Goal: Task Accomplishment & Management: Use online tool/utility

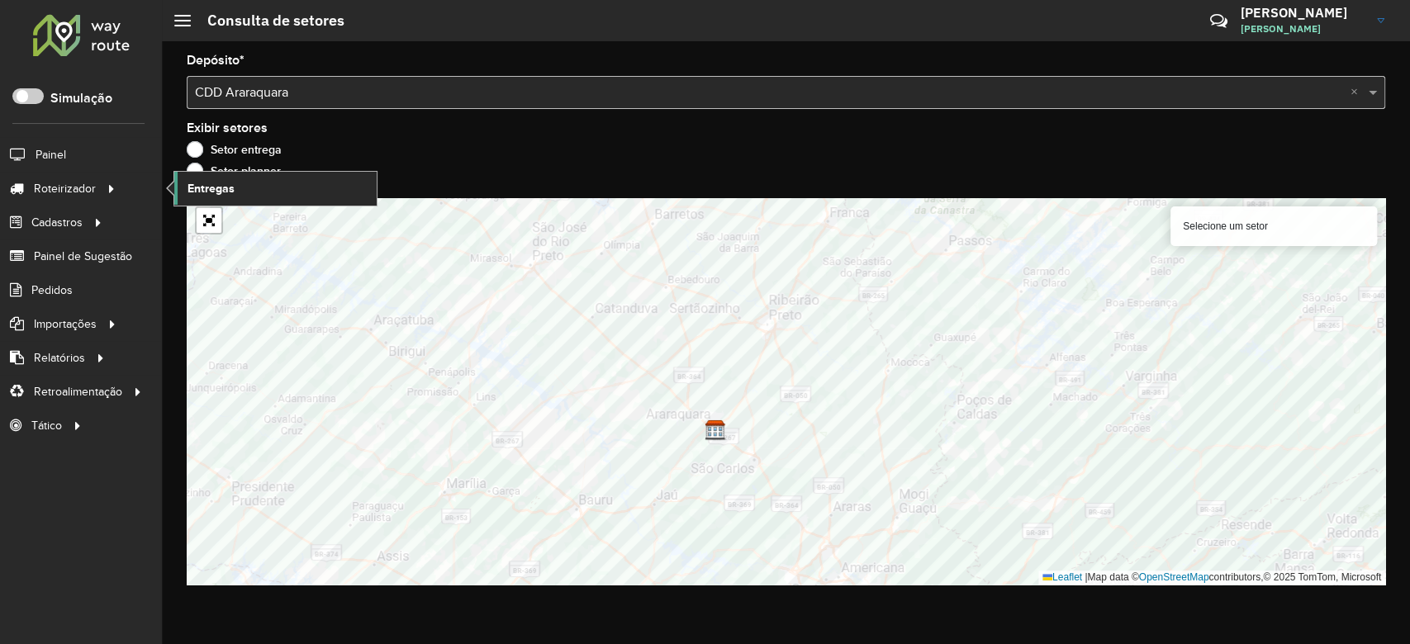
click at [284, 183] on link "Entregas" at bounding box center [275, 188] width 202 height 33
click at [238, 193] on link "Entregas" at bounding box center [275, 188] width 202 height 33
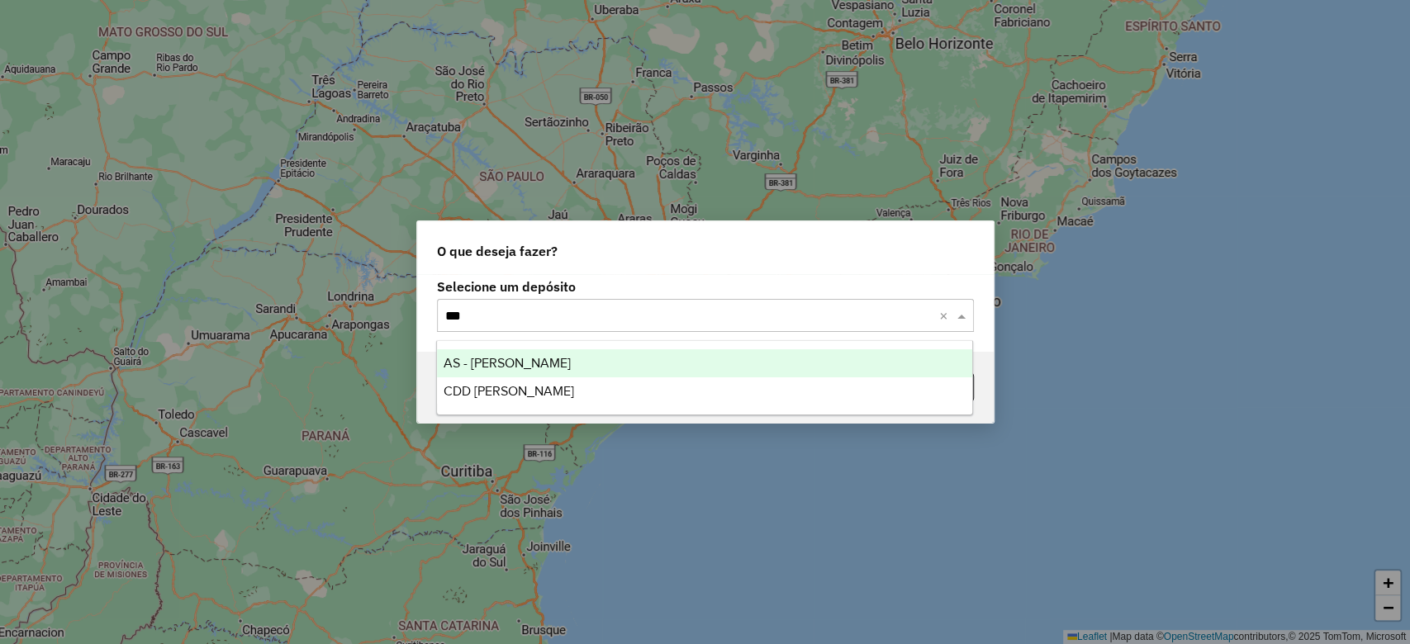
type input "****"
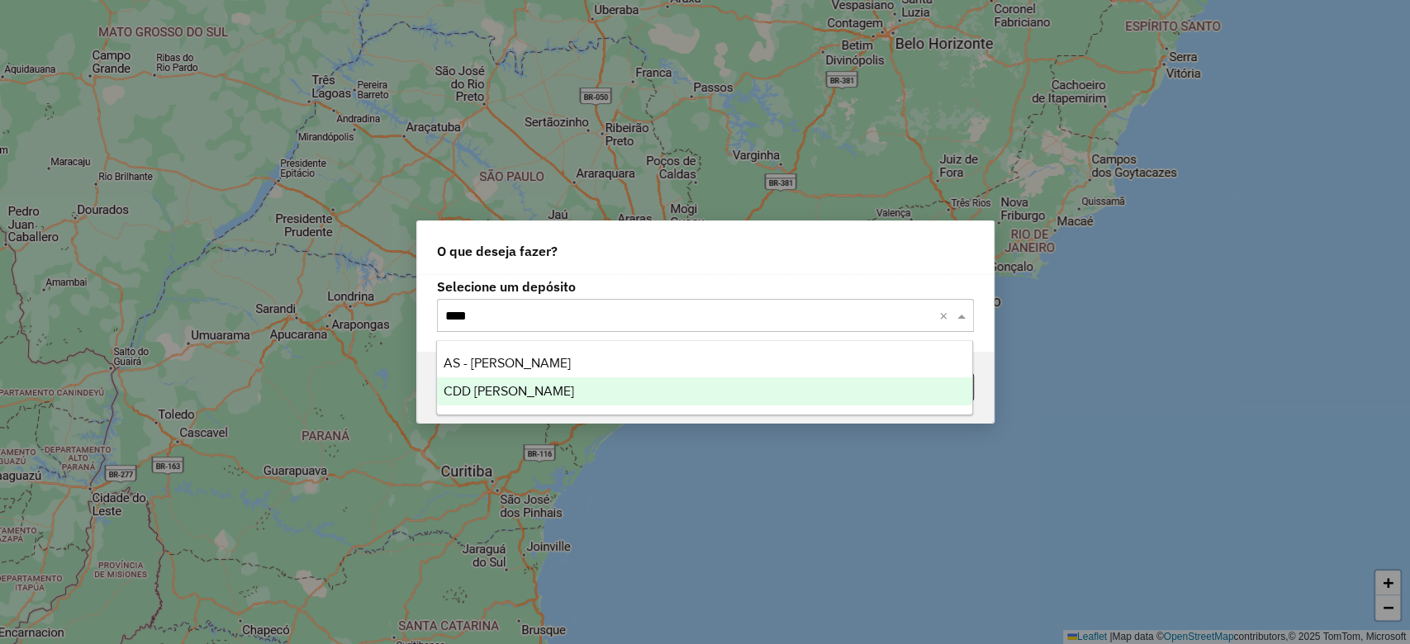
click at [480, 385] on span "CDD [PERSON_NAME]" at bounding box center [508, 391] width 130 height 14
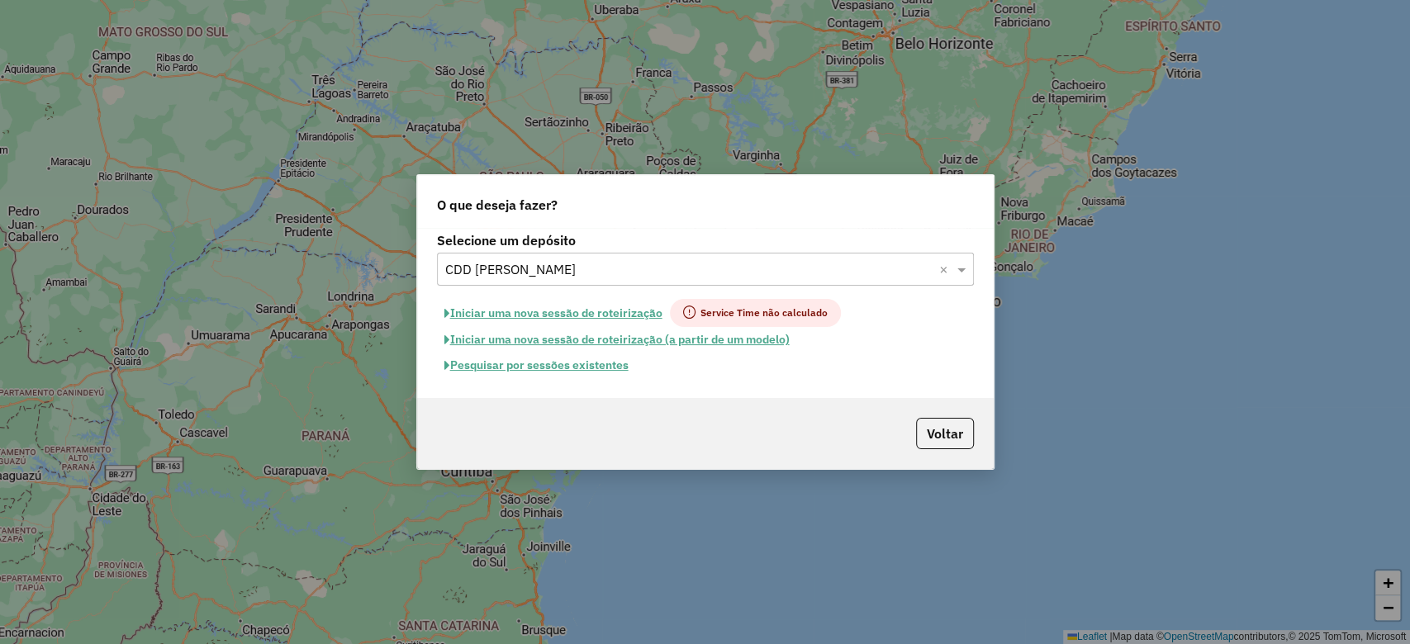
click at [580, 367] on button "Pesquisar por sessões existentes" at bounding box center [536, 366] width 199 height 26
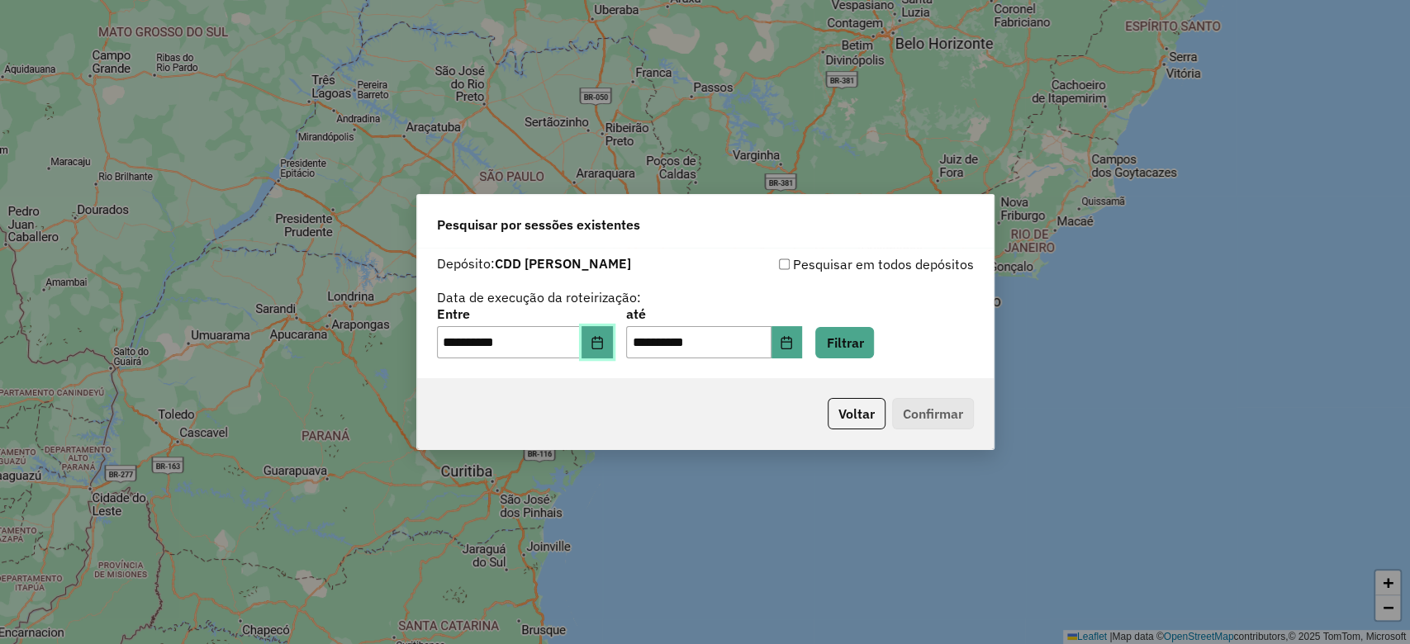
click at [613, 348] on button "Choose Date" at bounding box center [596, 342] width 31 height 33
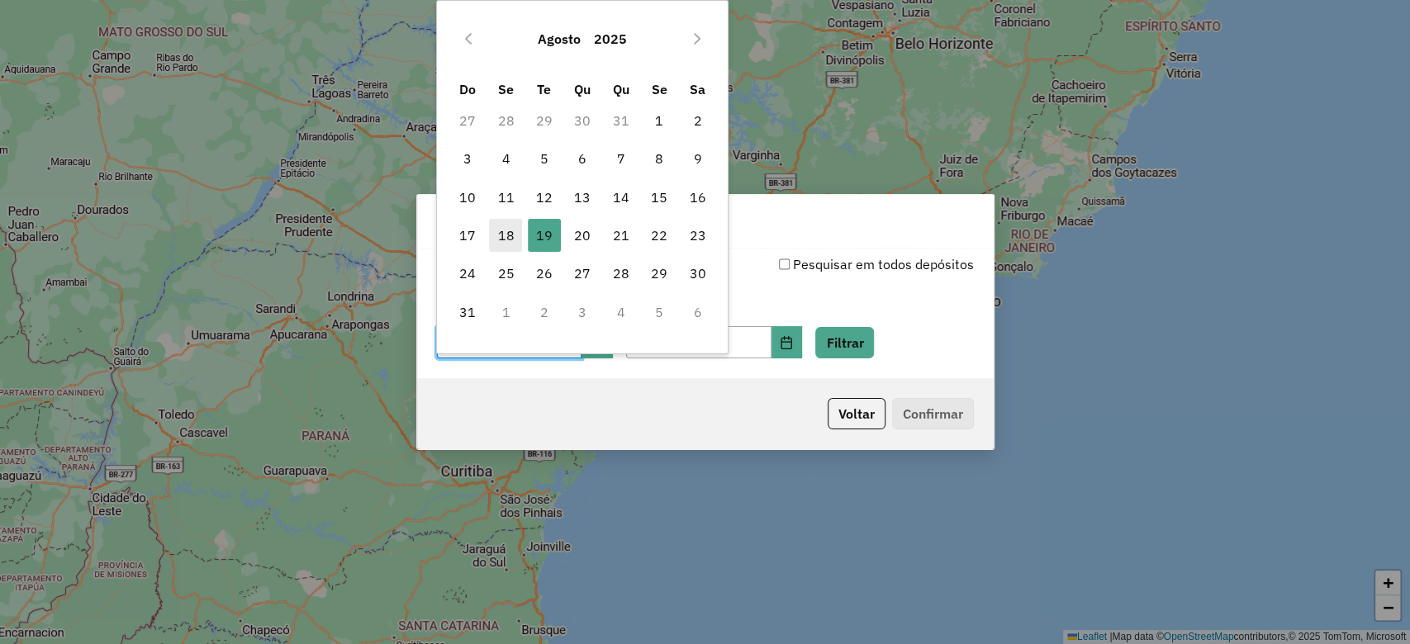
click at [505, 235] on span "18" at bounding box center [505, 235] width 33 height 33
type input "**********"
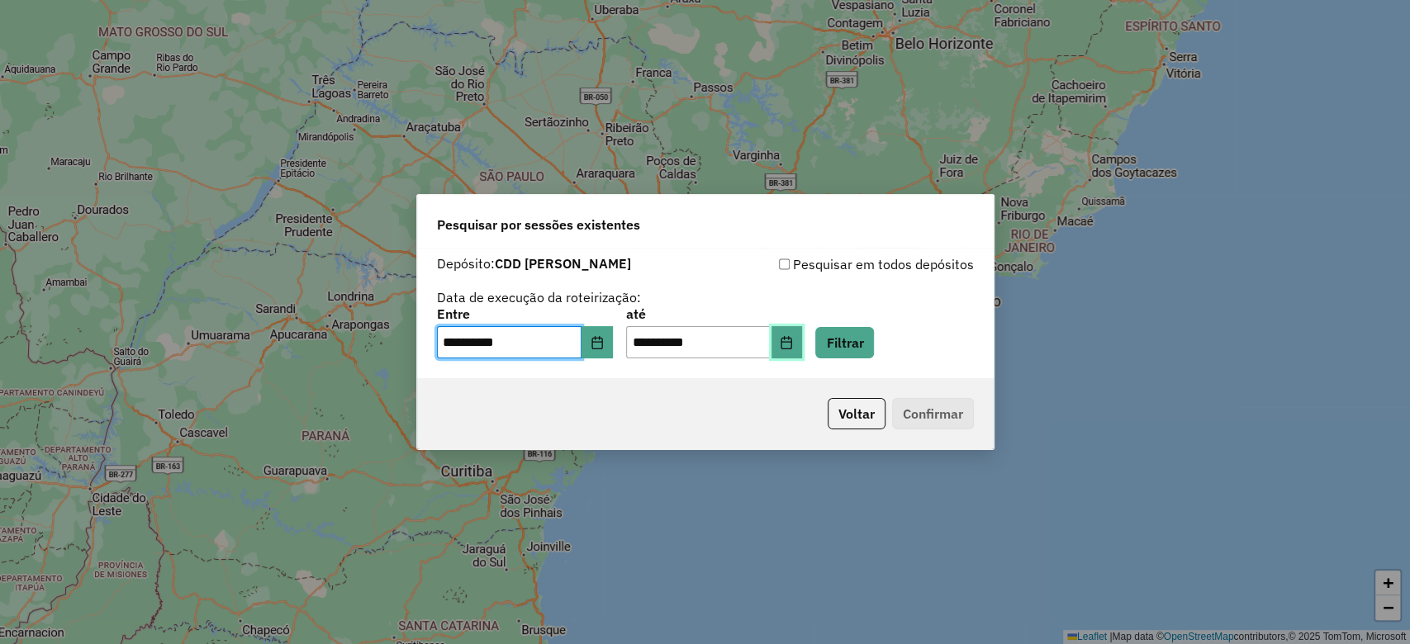
click at [797, 334] on button "Choose Date" at bounding box center [786, 342] width 31 height 33
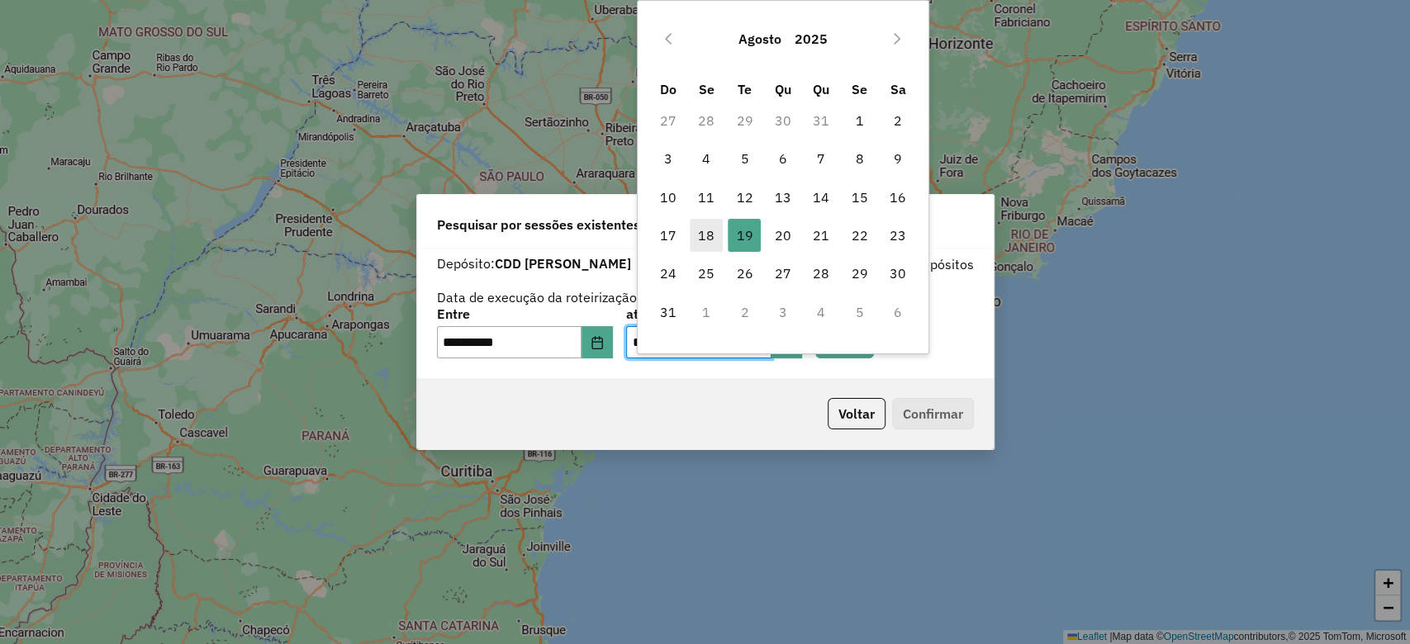
click at [696, 237] on span "18" at bounding box center [706, 235] width 33 height 33
type input "**********"
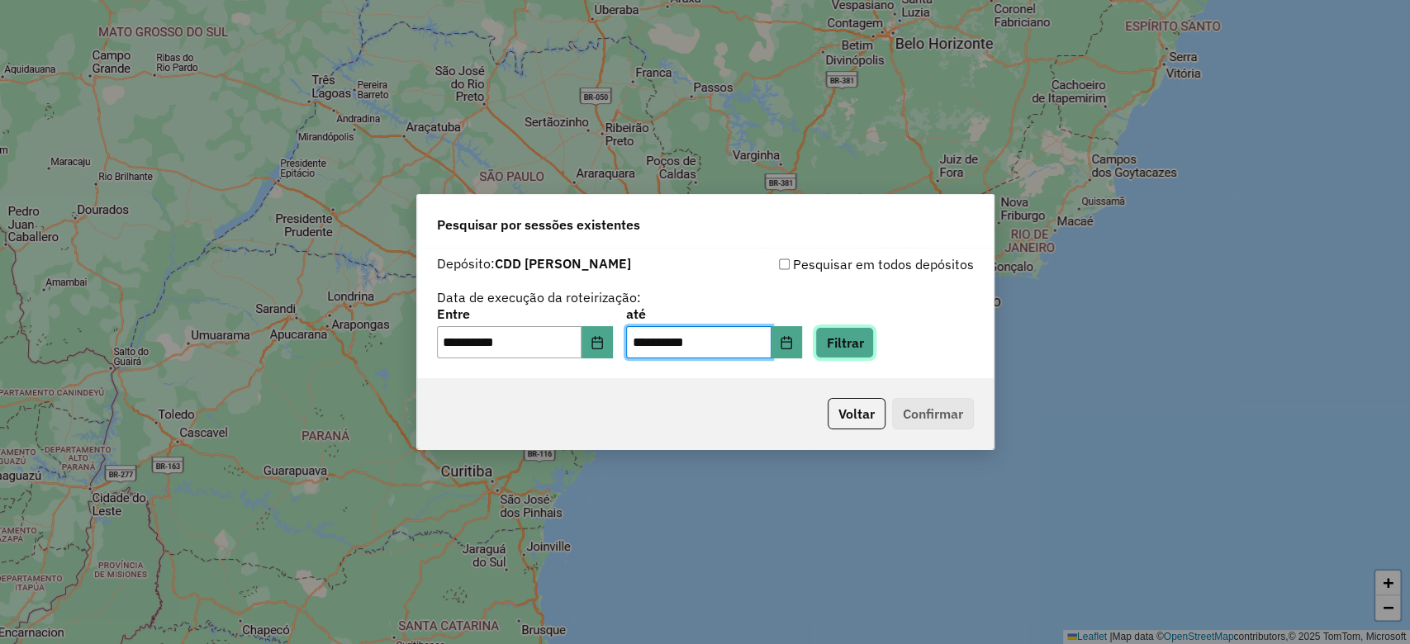
click at [874, 334] on button "Filtrar" at bounding box center [844, 342] width 59 height 31
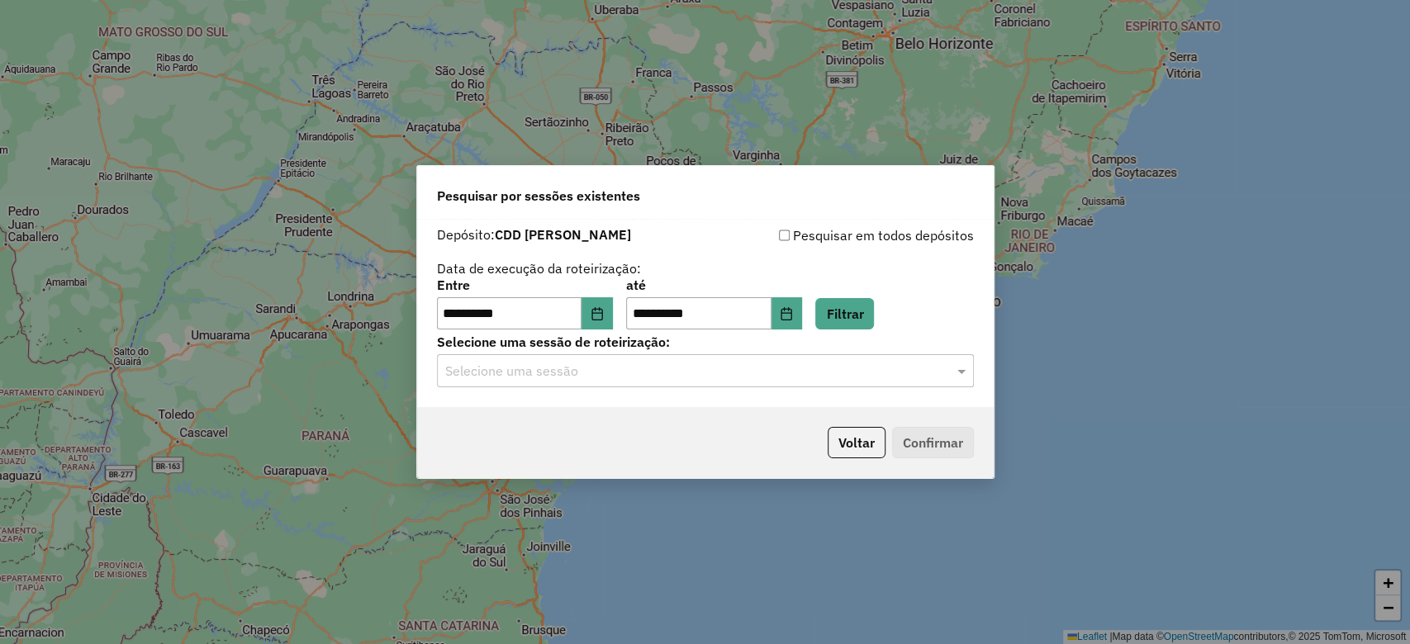
click at [628, 358] on div "Selecione uma sessão" at bounding box center [705, 370] width 537 height 33
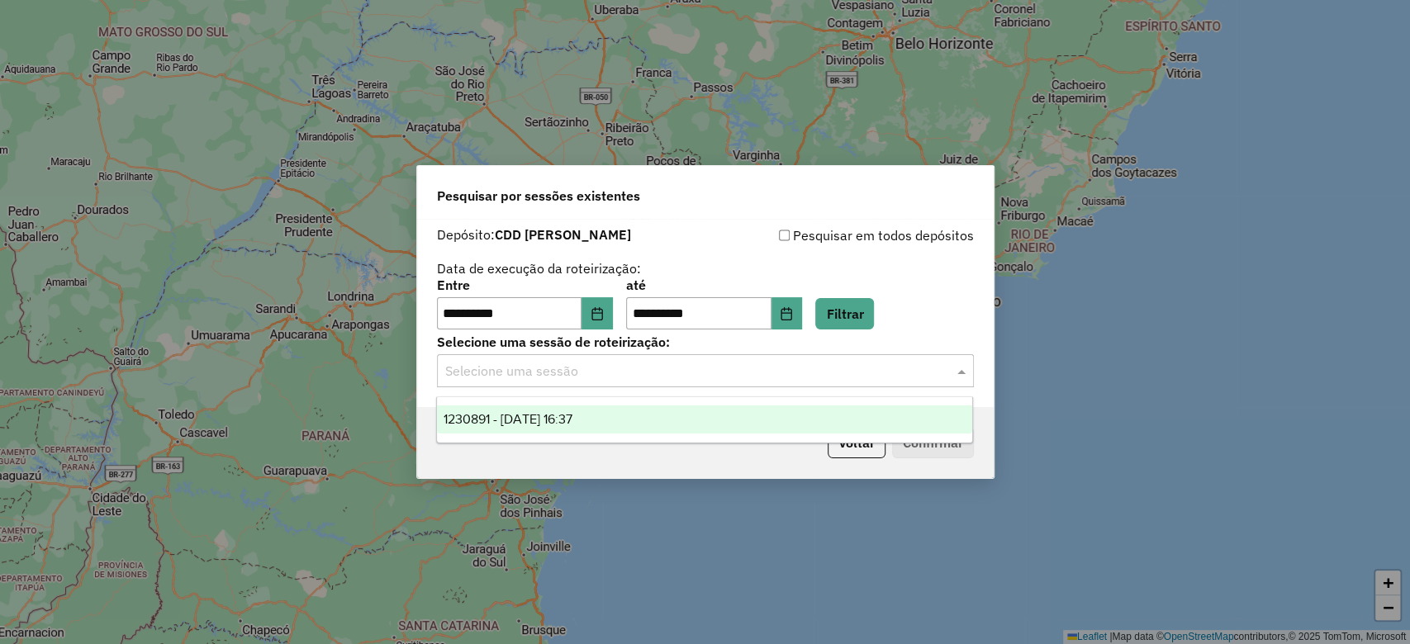
click at [576, 409] on div "1230891 - [DATE] 16:37" at bounding box center [704, 419] width 535 height 28
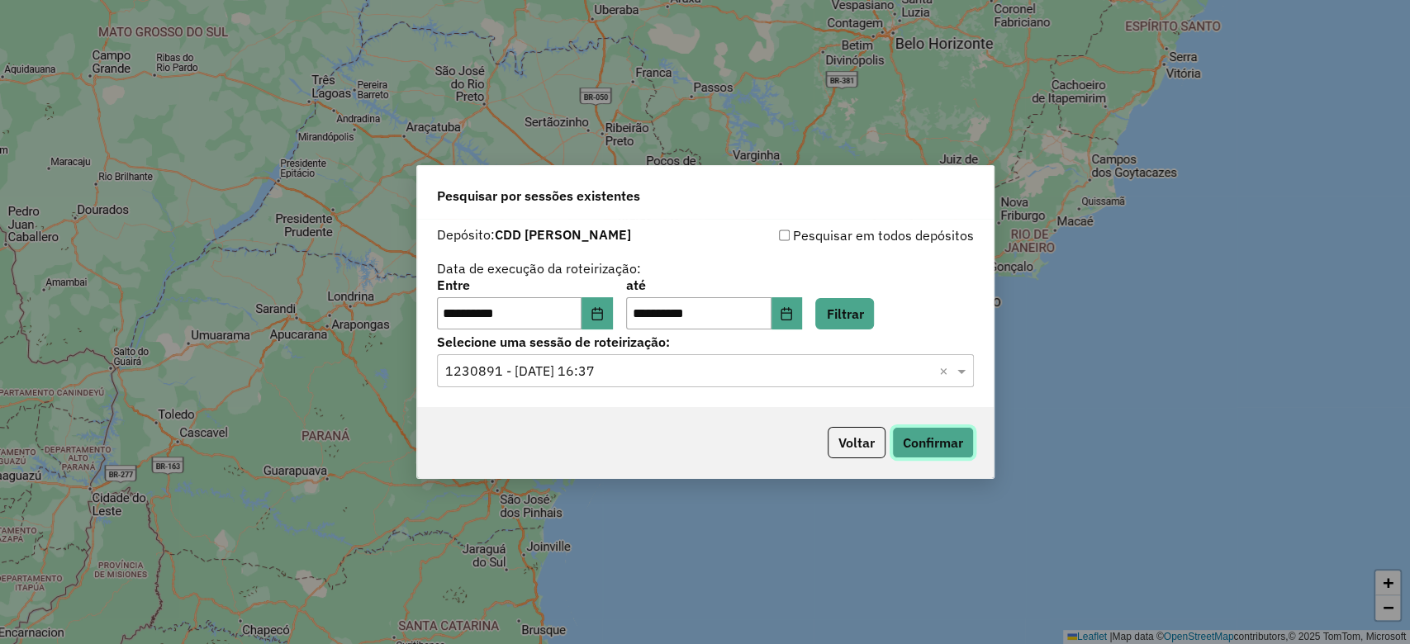
click at [965, 432] on button "Confirmar" at bounding box center [933, 442] width 82 height 31
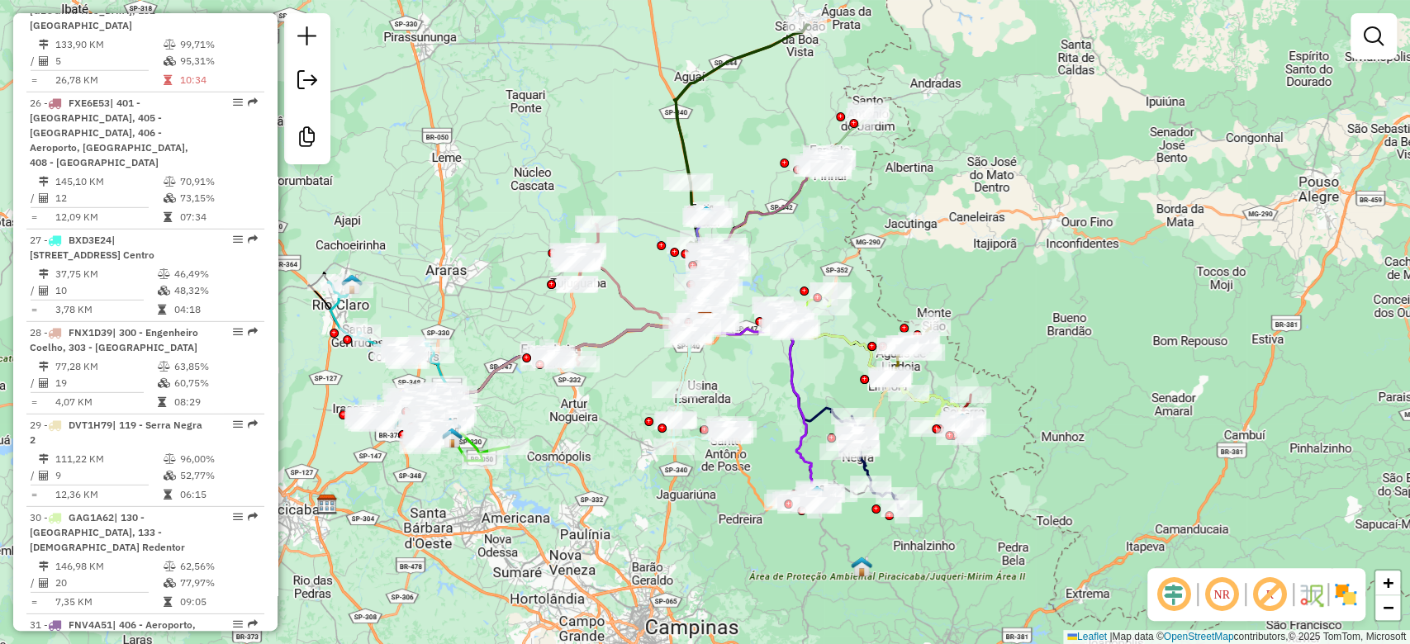
scroll to position [2862, 0]
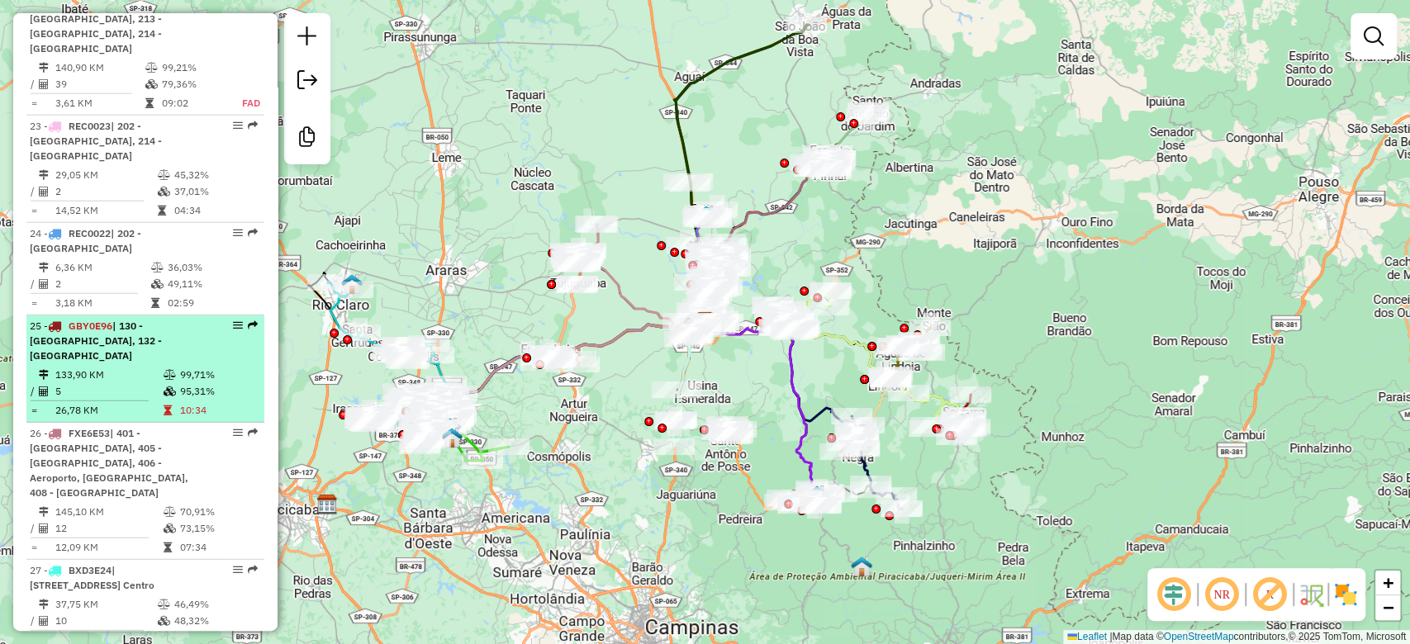
click at [138, 367] on td "133,90 KM" at bounding box center [109, 375] width 108 height 17
select select "**********"
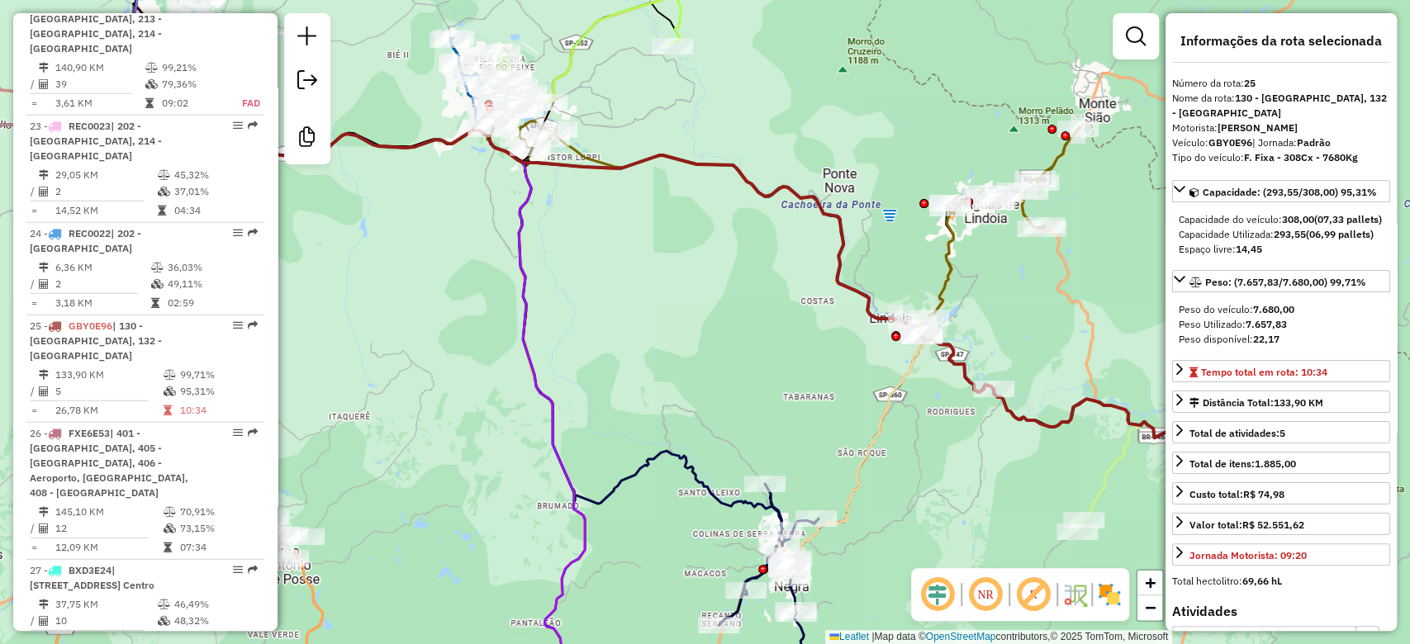
click at [1112, 589] on img at bounding box center [1109, 594] width 26 height 26
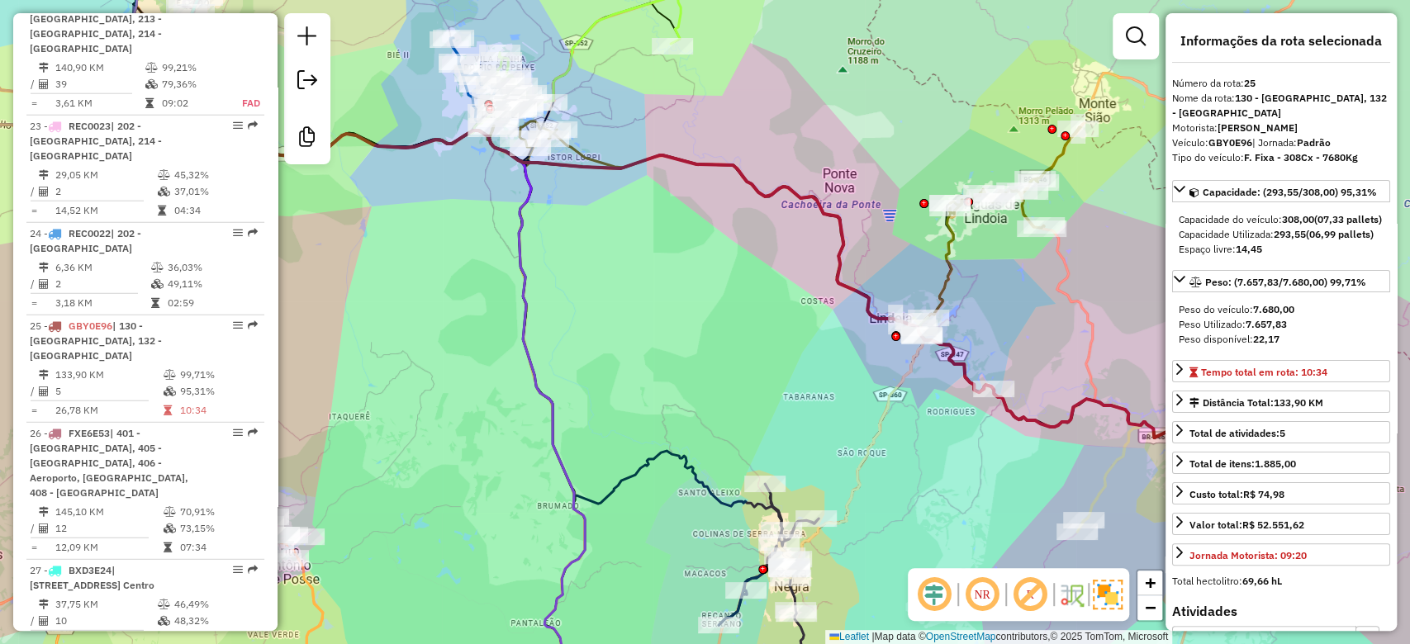
click at [1027, 604] on em at bounding box center [1030, 595] width 40 height 40
click at [1021, 415] on icon at bounding box center [687, 311] width 1038 height 410
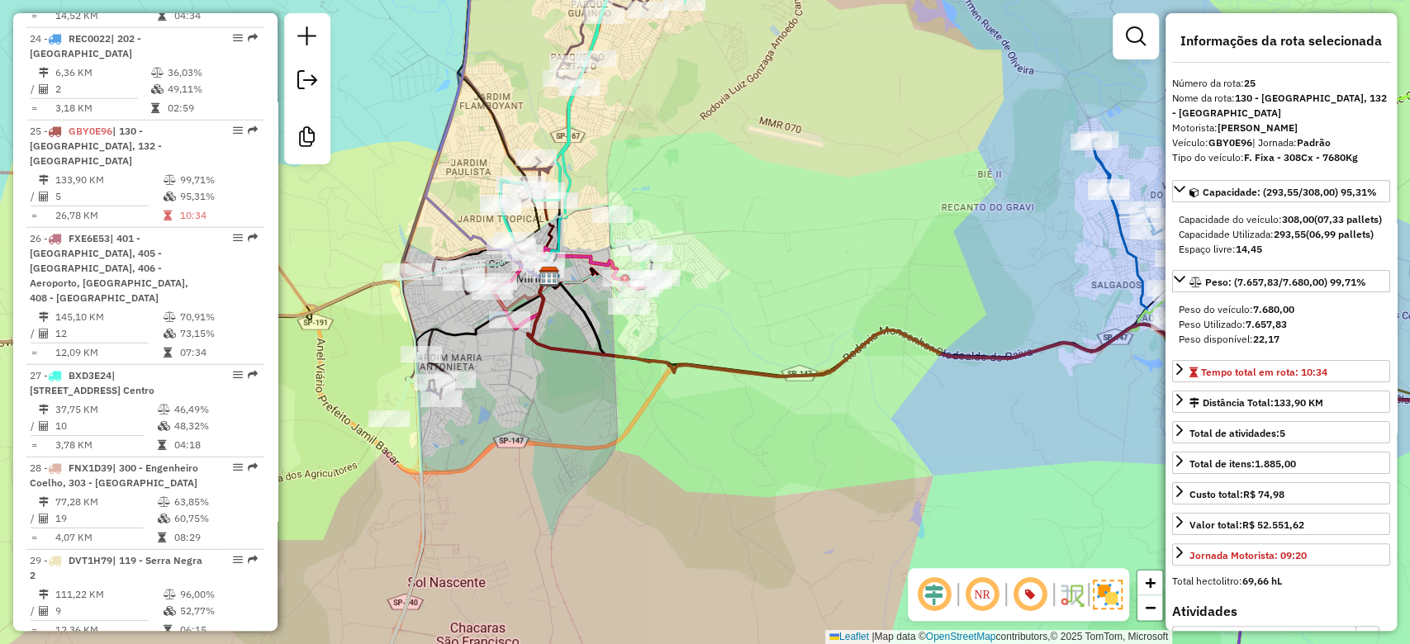
click at [939, 590] on em at bounding box center [934, 595] width 40 height 40
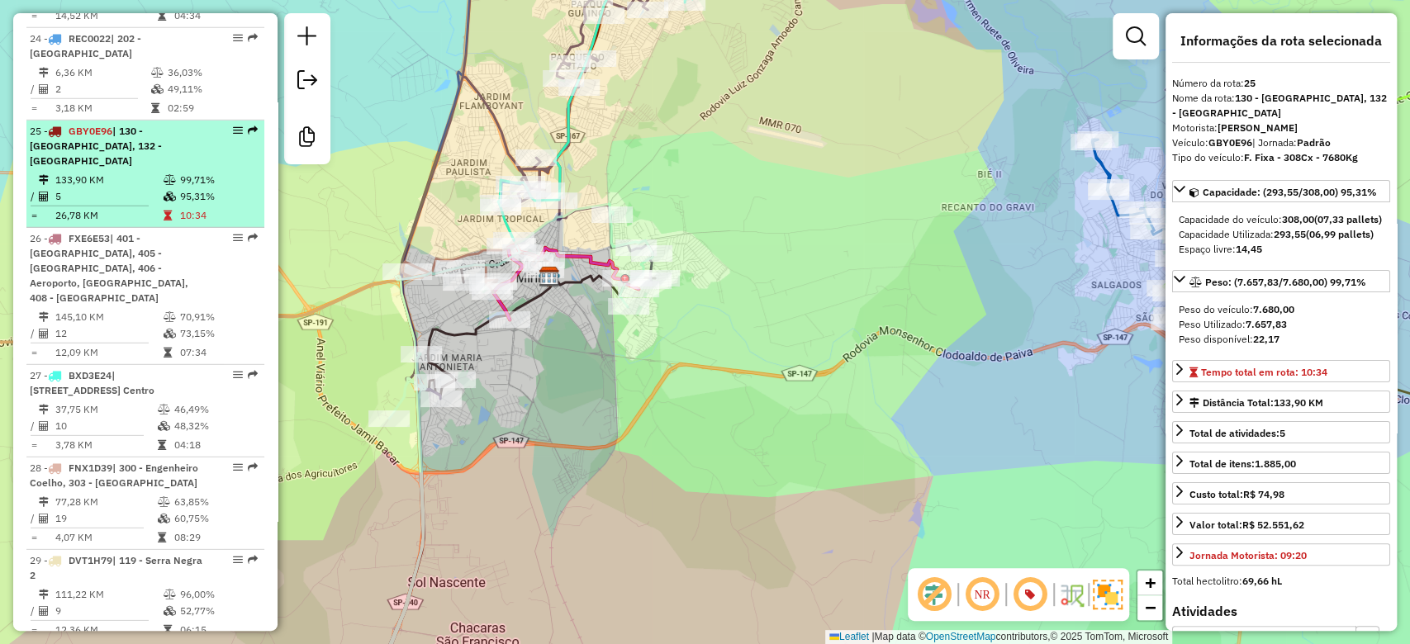
click at [126, 172] on td "133,90 KM" at bounding box center [109, 180] width 108 height 17
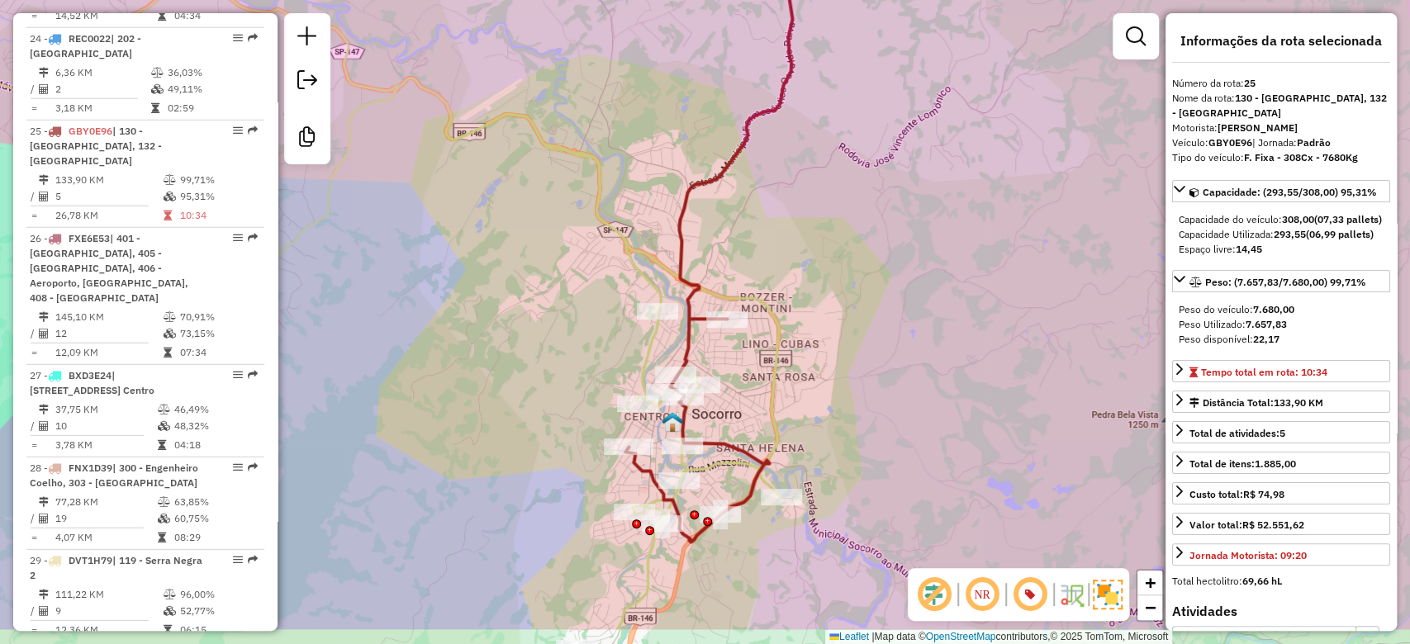
drag, startPoint x: 882, startPoint y: 375, endPoint x: 890, endPoint y: 198, distance: 176.9
click at [890, 198] on div "Janela de atendimento Grade de atendimento Capacidade Transportadoras Veículos …" at bounding box center [705, 322] width 1410 height 644
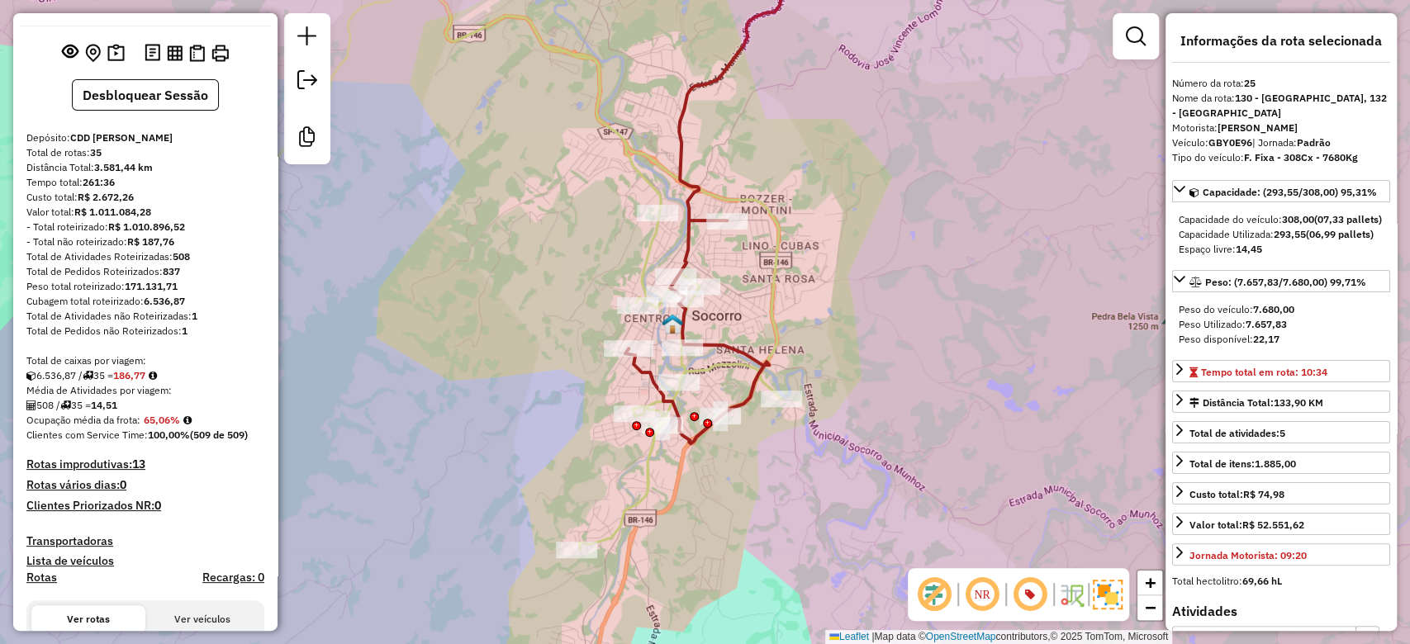
scroll to position [0, 0]
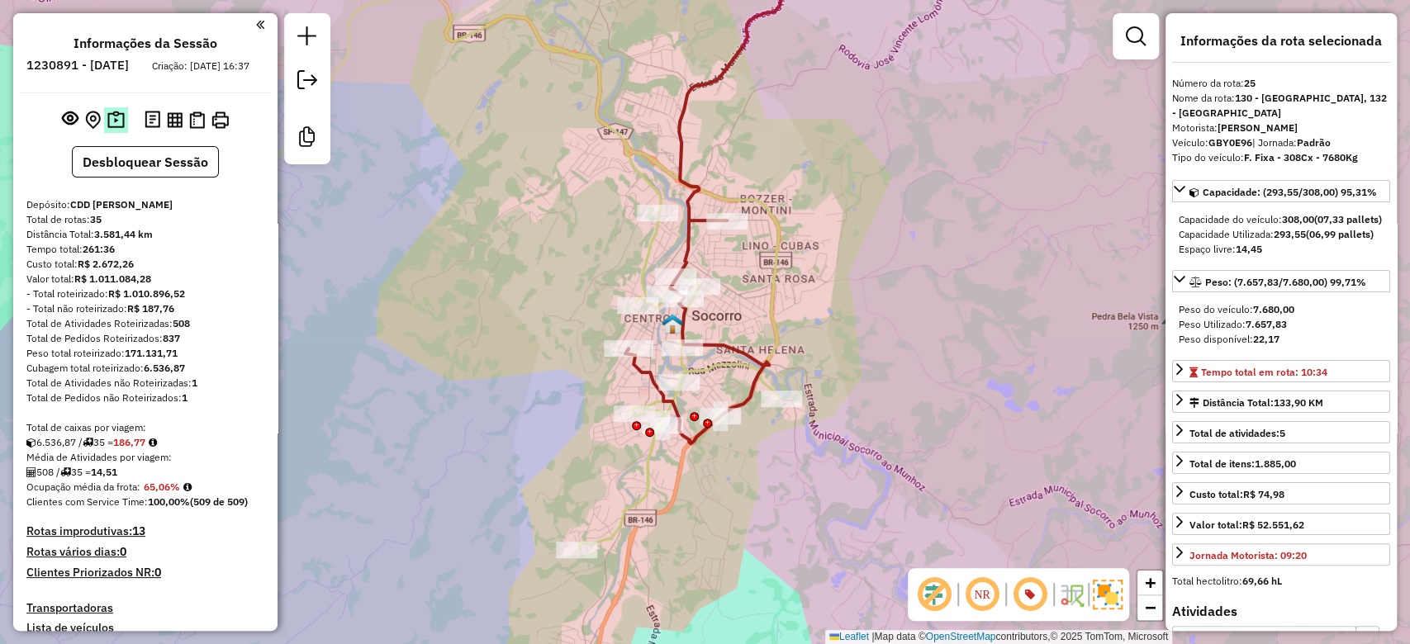
click at [116, 130] on img at bounding box center [115, 120] width 17 height 19
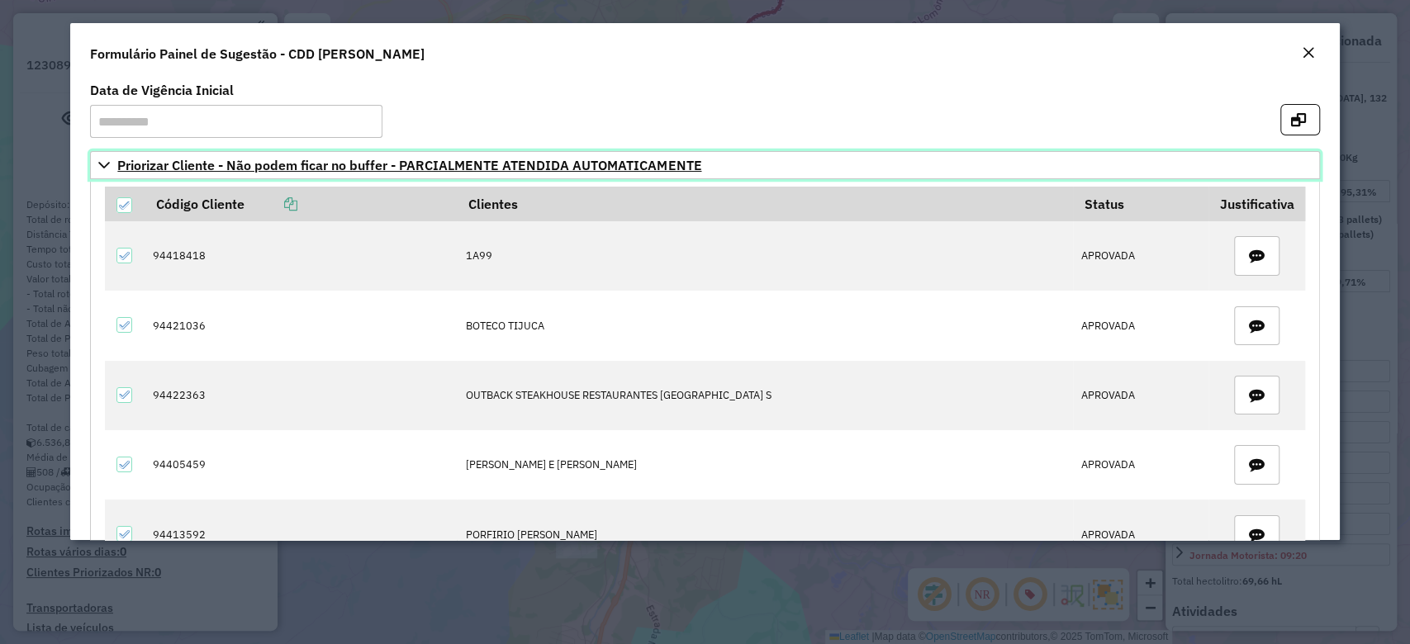
click at [90, 167] on link "Priorizar Cliente - Não podem ficar no buffer - PARCIALMENTE ATENDIDA AUTOMATIC…" at bounding box center [704, 165] width 1229 height 28
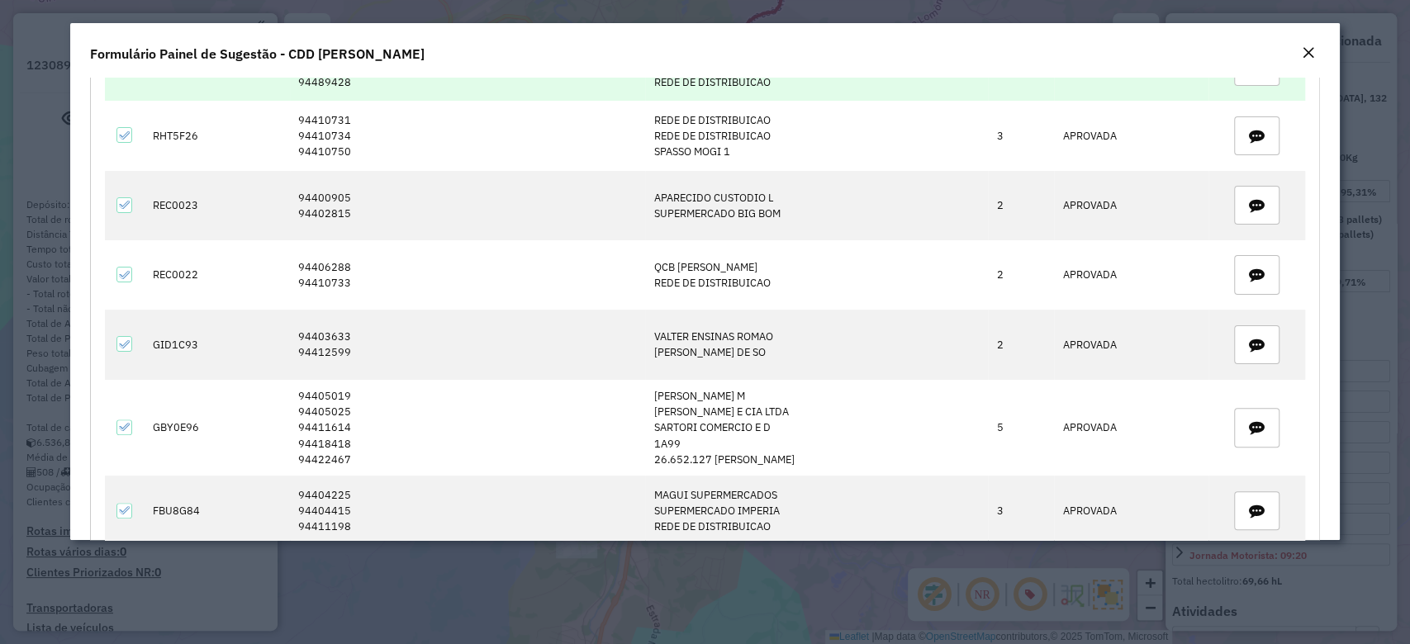
scroll to position [330, 0]
